Goal: Navigation & Orientation: Find specific page/section

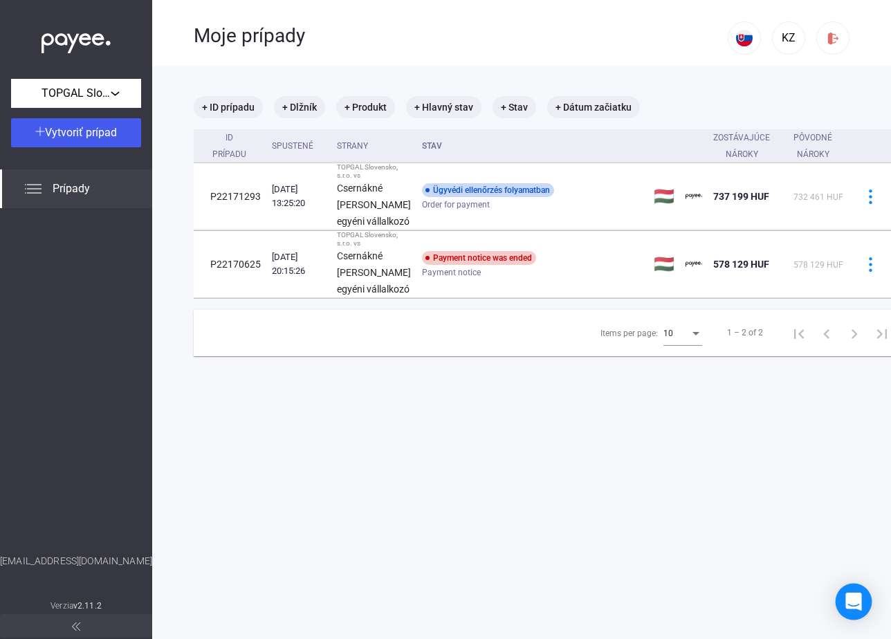
click at [842, 603] on div "Open Intercom Messenger" at bounding box center [854, 602] width 37 height 37
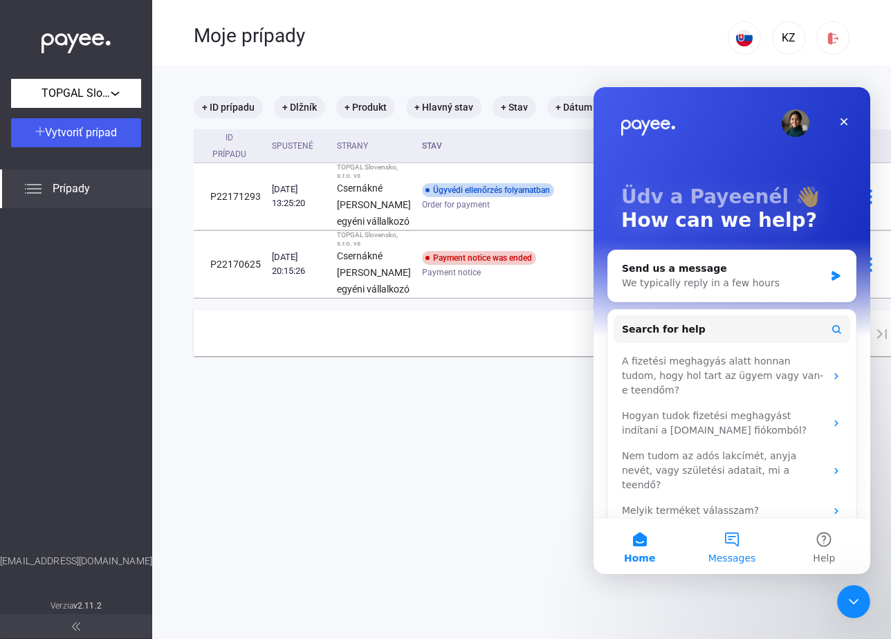
click at [740, 558] on span "Messages" at bounding box center [733, 559] width 48 height 10
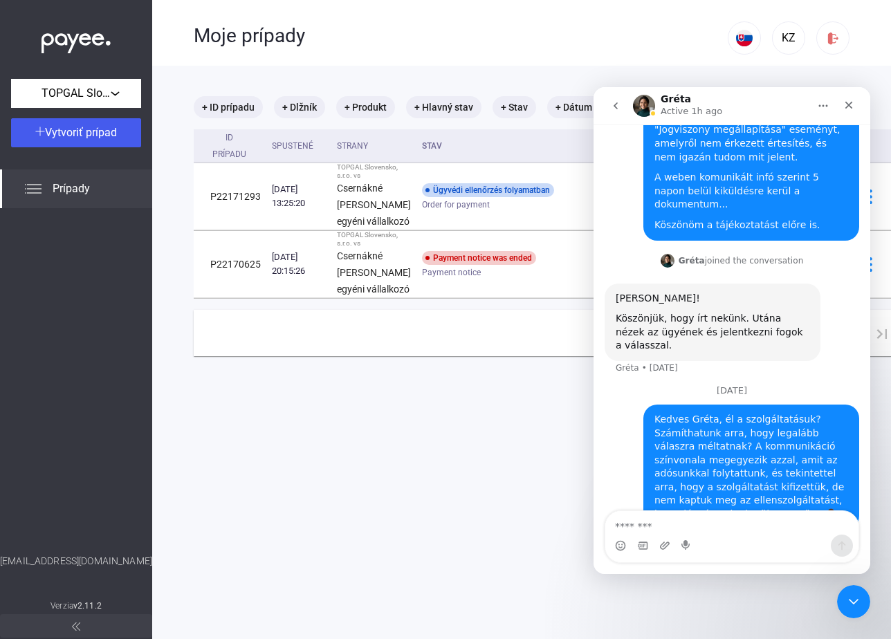
scroll to position [145, 0]
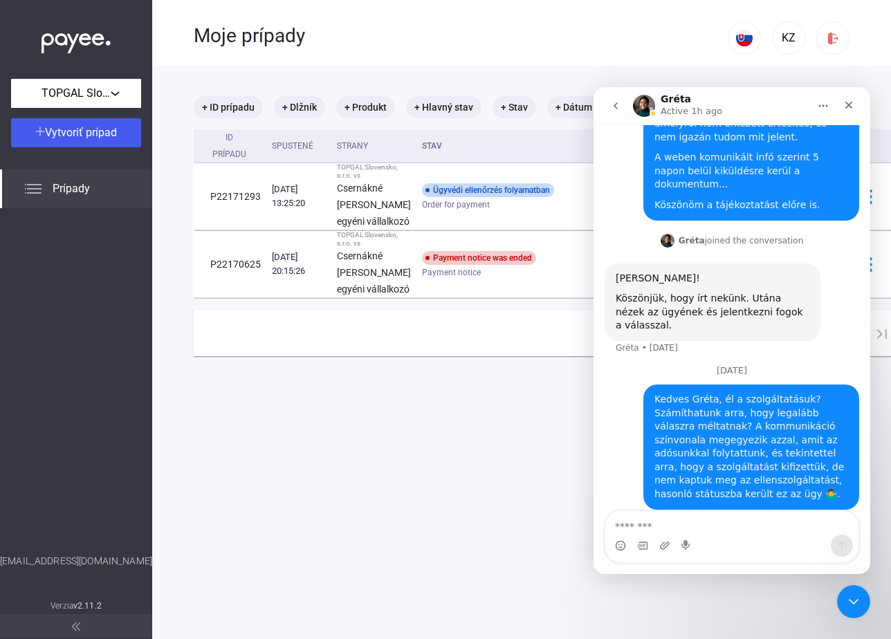
click at [328, 540] on main "+ ID prípadu + Dlžník + Produkt + Hlavný stav + Stav + Dátum začiatku ID prípad…" at bounding box center [547, 385] width 791 height 639
click at [282, 507] on main "+ ID prípadu + Dlžník + Produkt + Hlavný stav + Stav + Dátum začiatku ID prípad…" at bounding box center [547, 385] width 791 height 639
click at [610, 100] on icon "go back" at bounding box center [615, 105] width 11 height 11
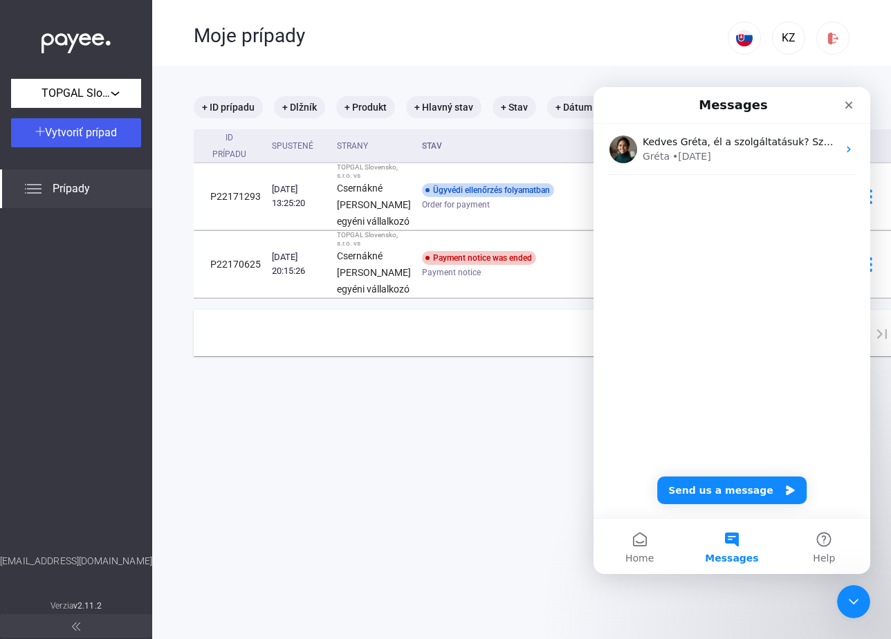
click at [606, 16] on div "Moje prípady" at bounding box center [461, 34] width 534 height 69
click at [850, 105] on icon "Close" at bounding box center [850, 106] width 8 height 8
